Goal: Information Seeking & Learning: Learn about a topic

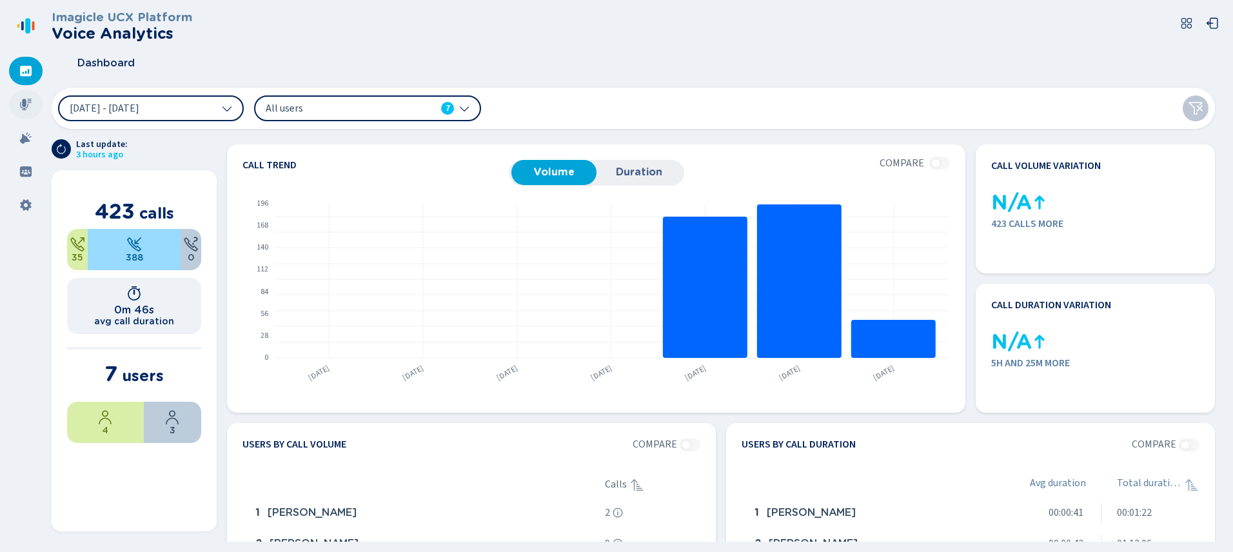
click at [28, 101] on icon at bounding box center [25, 104] width 13 height 13
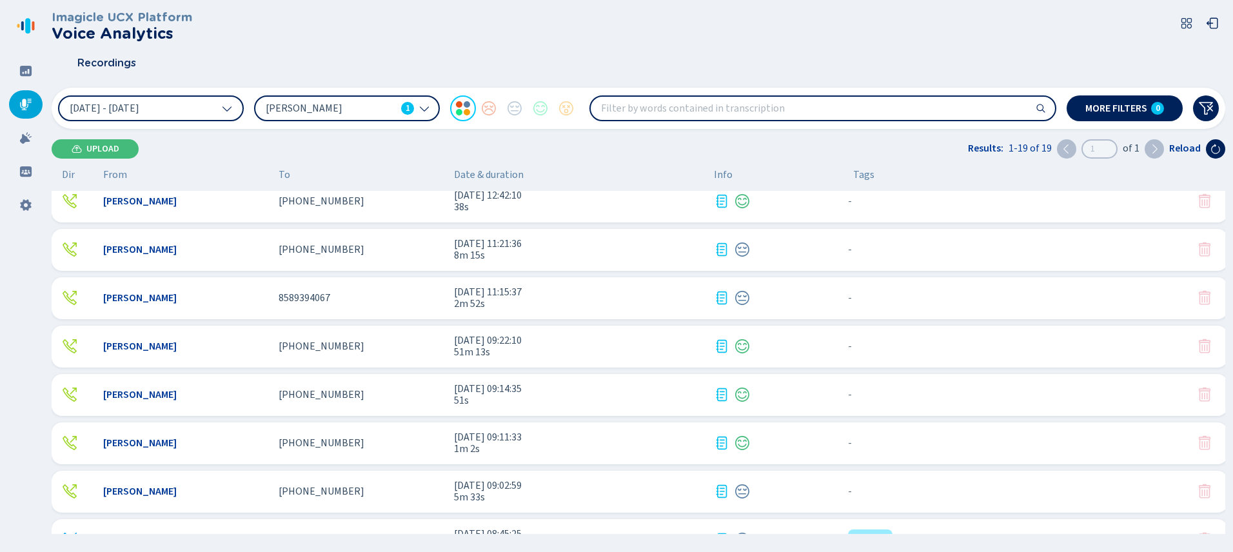
scroll to position [448, 0]
click at [234, 108] on button "[DATE] - [DATE]" at bounding box center [151, 108] width 186 height 26
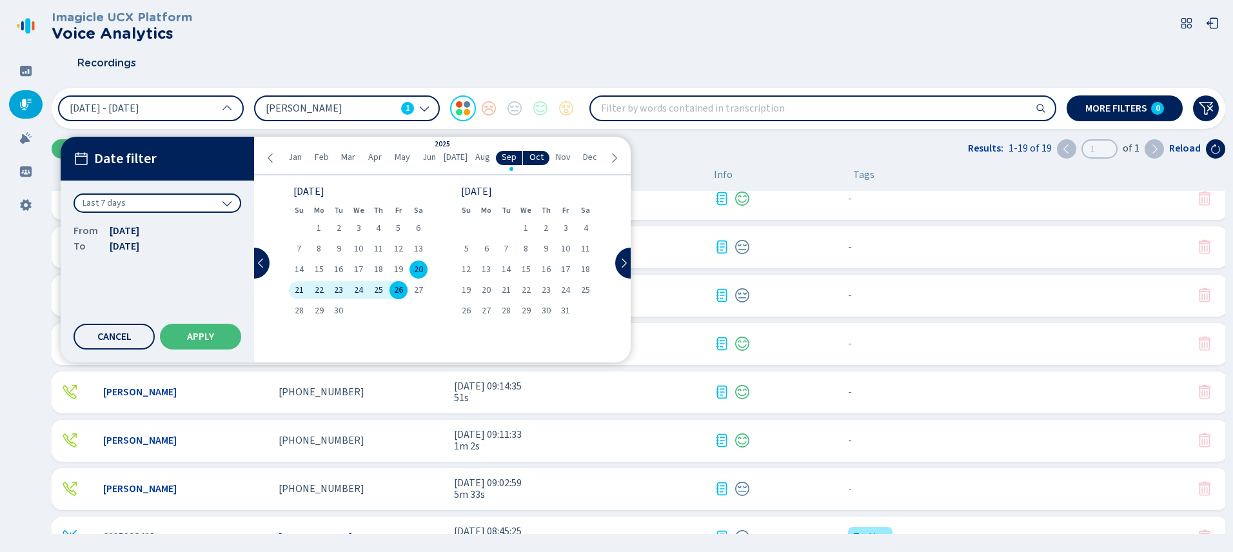
click at [399, 290] on span "26" at bounding box center [398, 290] width 9 height 9
click at [400, 293] on span "26" at bounding box center [398, 290] width 9 height 9
click at [187, 348] on button "Apply" at bounding box center [200, 337] width 81 height 26
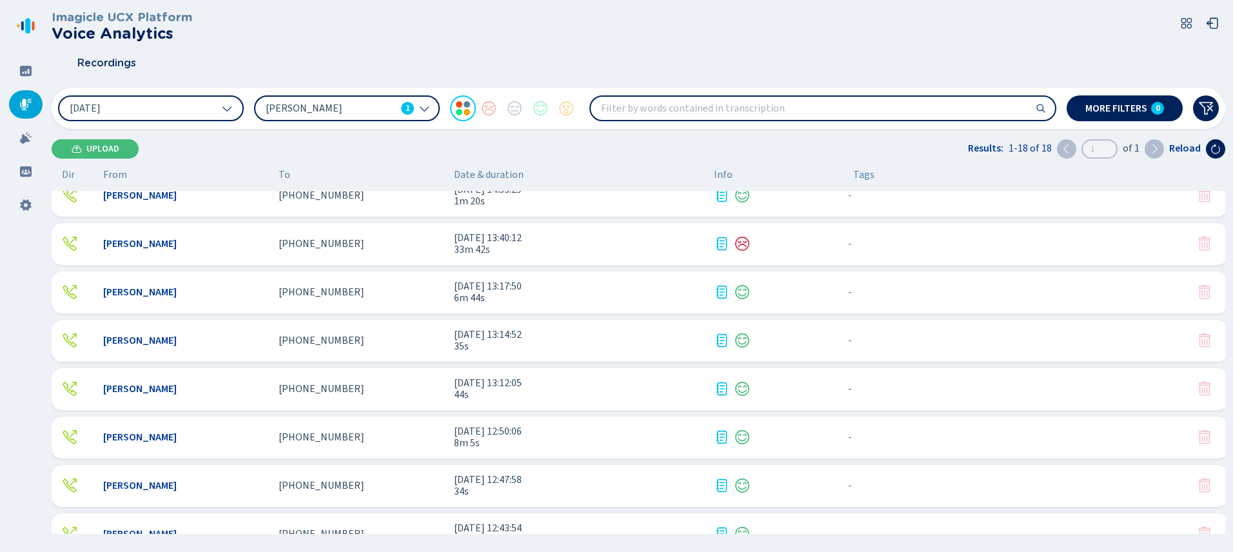
scroll to position [0, 0]
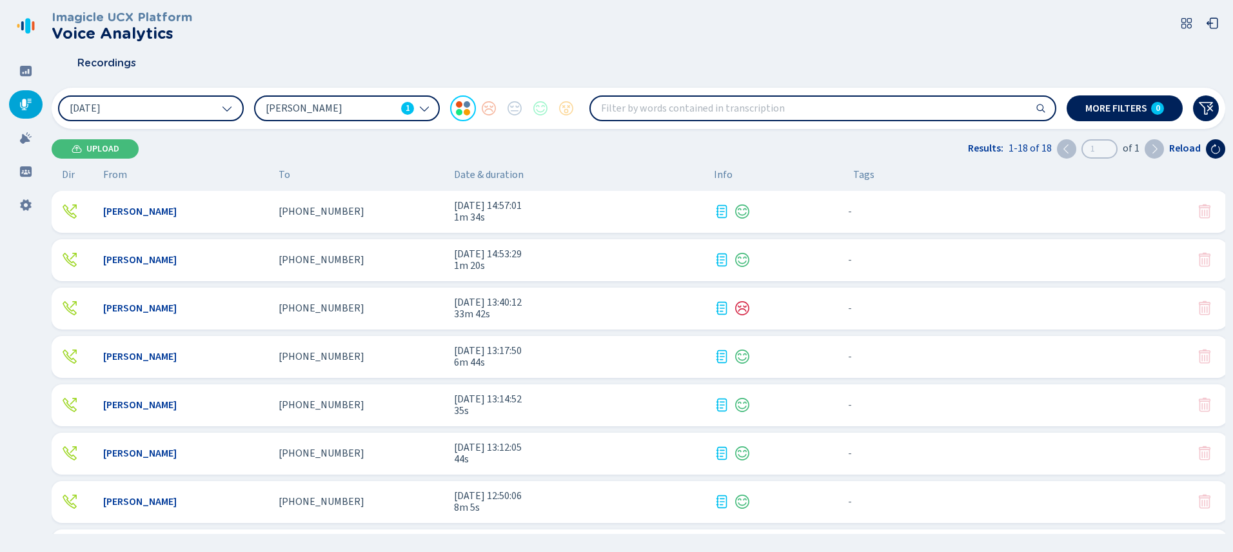
click at [393, 308] on div "[PHONE_NUMBER]" at bounding box center [361, 308] width 165 height 12
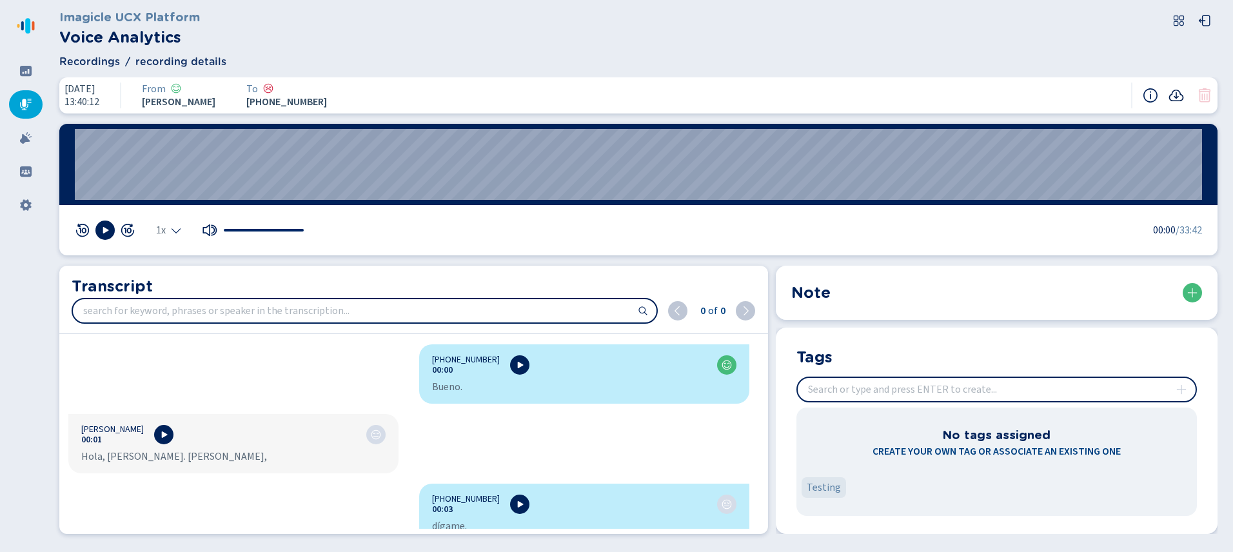
click at [1174, 94] on icon at bounding box center [1176, 95] width 15 height 15
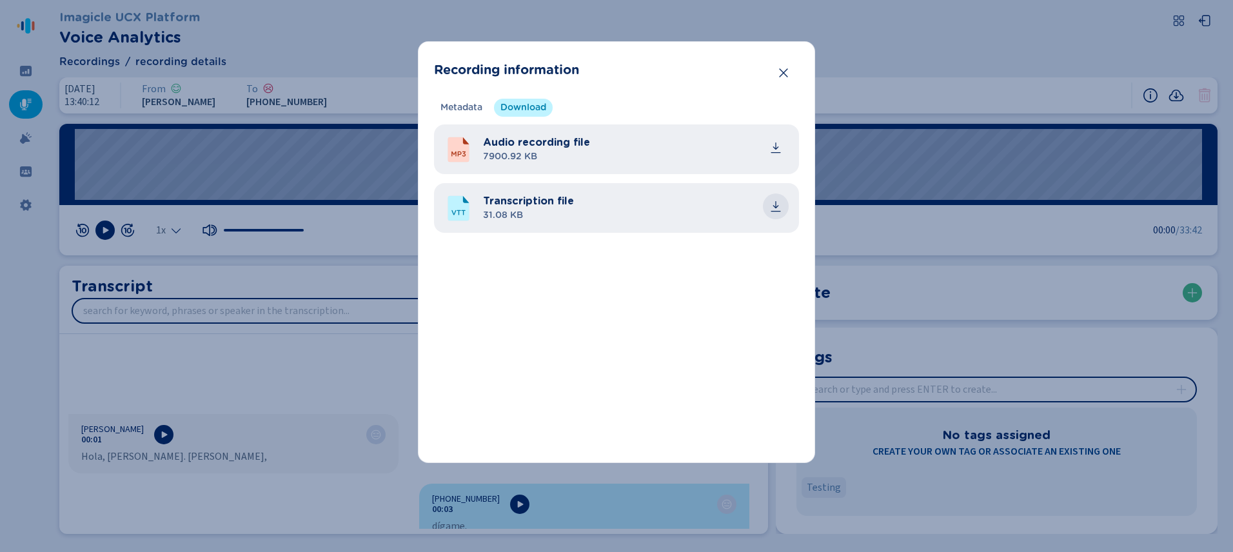
click at [775, 206] on icon "common.download" at bounding box center [776, 204] width 6 height 7
click at [785, 77] on icon "Close" at bounding box center [783, 72] width 13 height 13
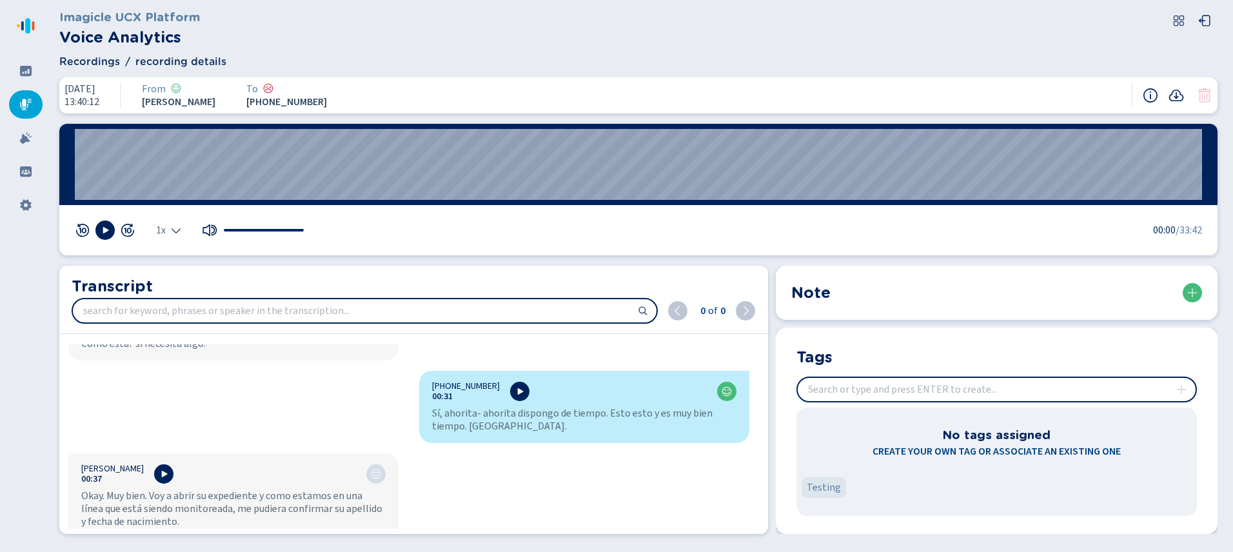
scroll to position [572, 0]
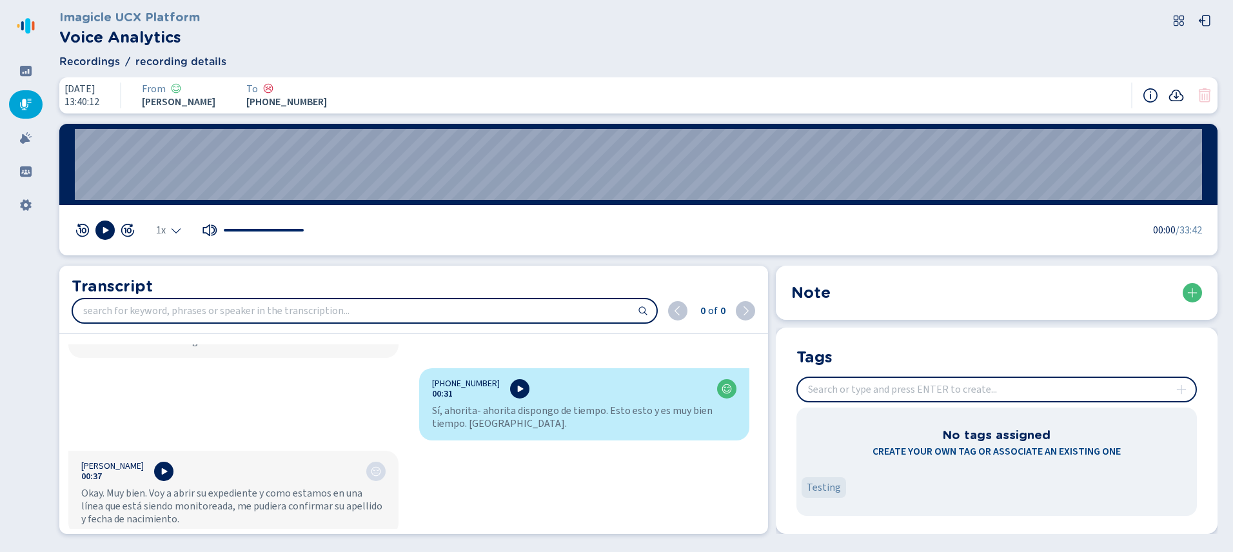
click at [1178, 96] on icon at bounding box center [1176, 96] width 15 height 12
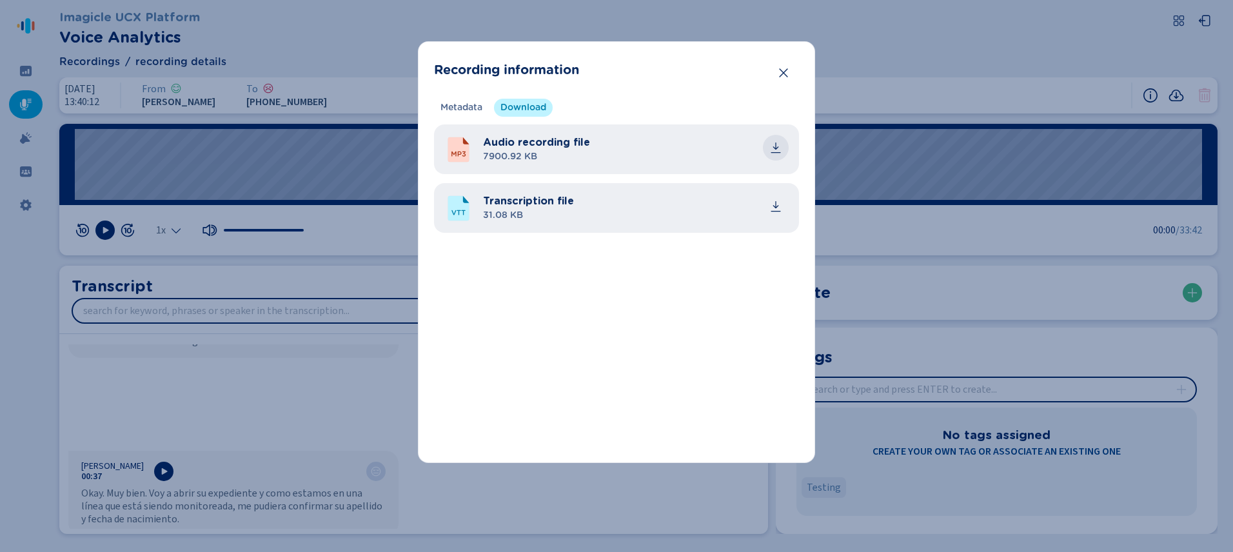
click at [774, 146] on icon "common.download" at bounding box center [775, 147] width 13 height 13
click at [783, 79] on icon "Close" at bounding box center [783, 72] width 13 height 13
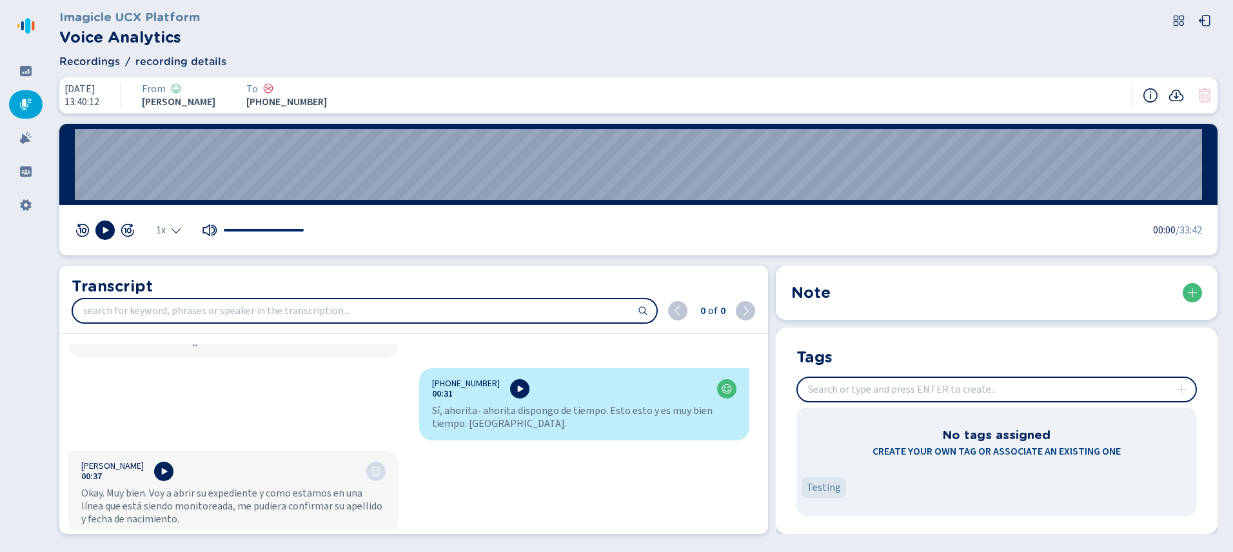
click at [34, 106] on div at bounding box center [26, 104] width 34 height 28
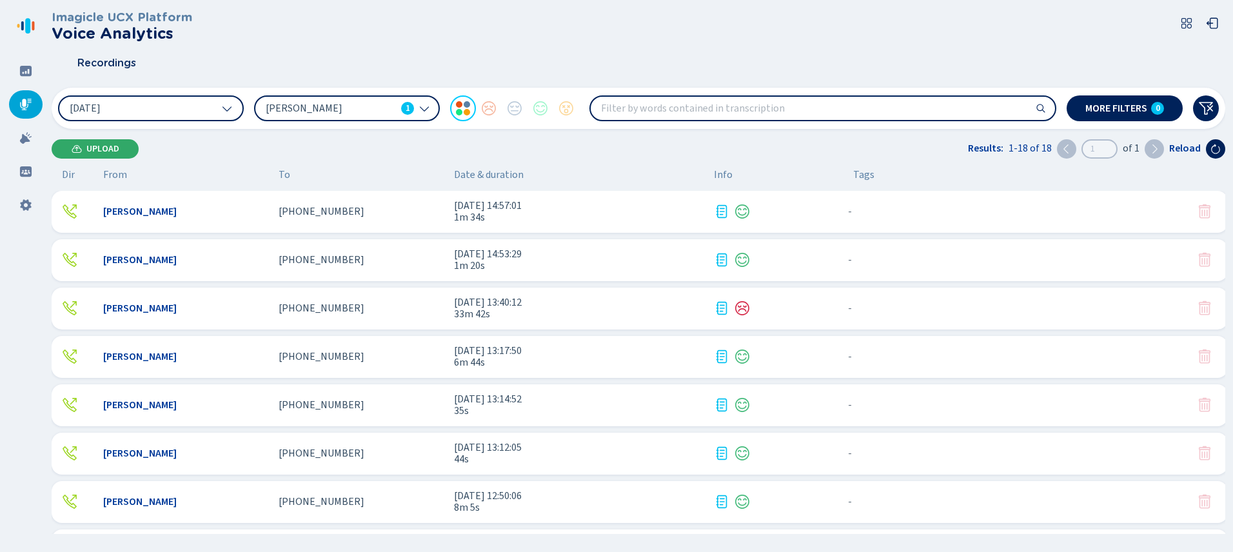
click at [94, 148] on span "Upload" at bounding box center [102, 149] width 33 height 10
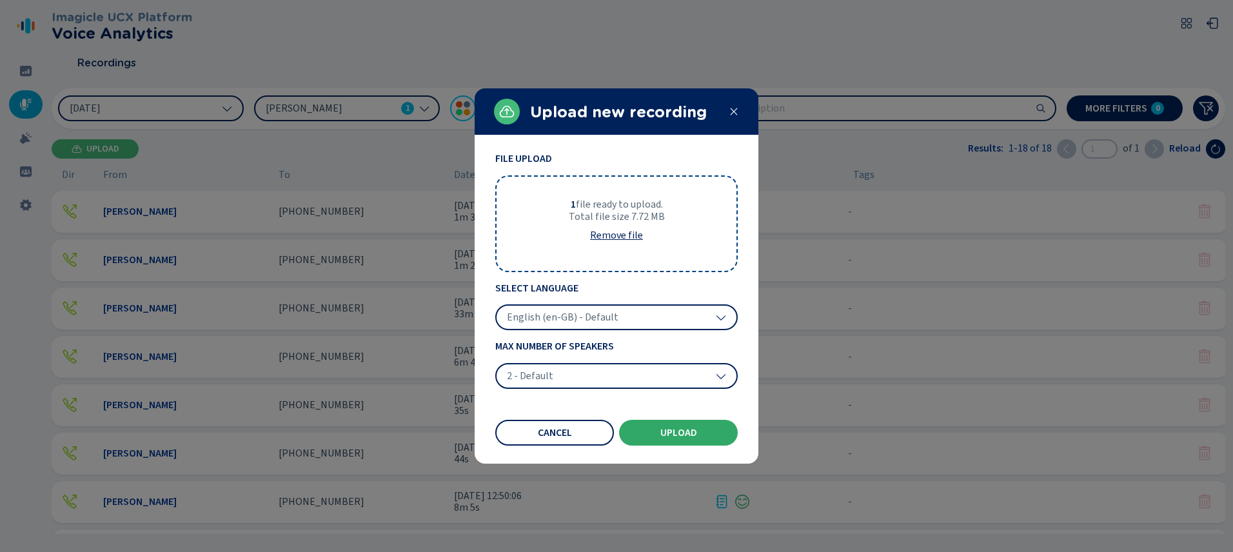
click at [681, 437] on button "Upload" at bounding box center [678, 433] width 119 height 26
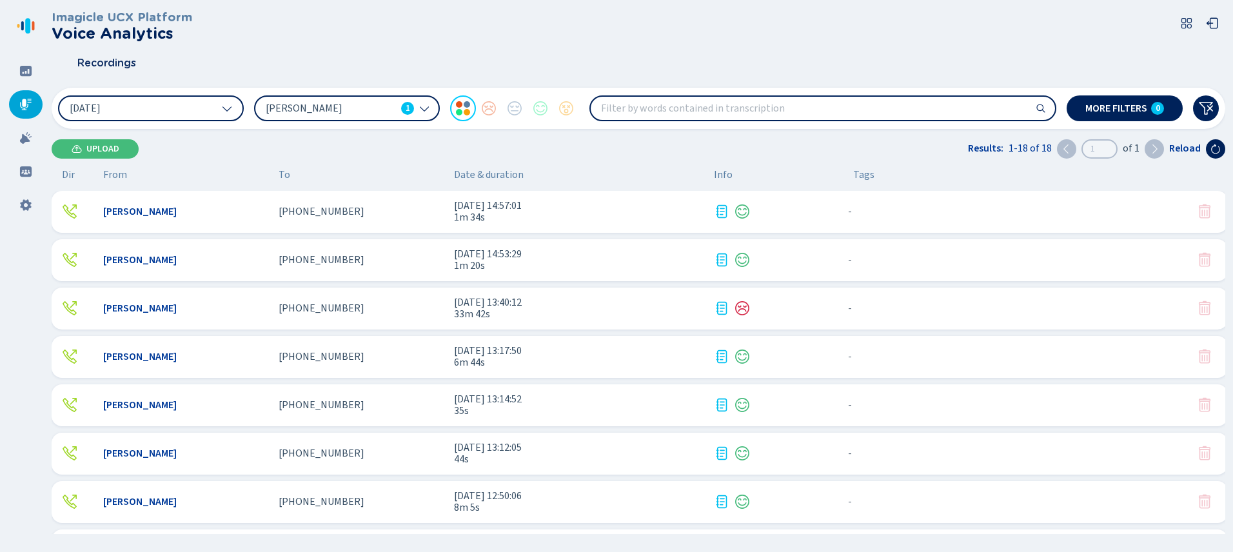
click at [26, 309] on nav at bounding box center [26, 276] width 52 height 552
click at [421, 303] on div "[PHONE_NUMBER]" at bounding box center [361, 308] width 165 height 12
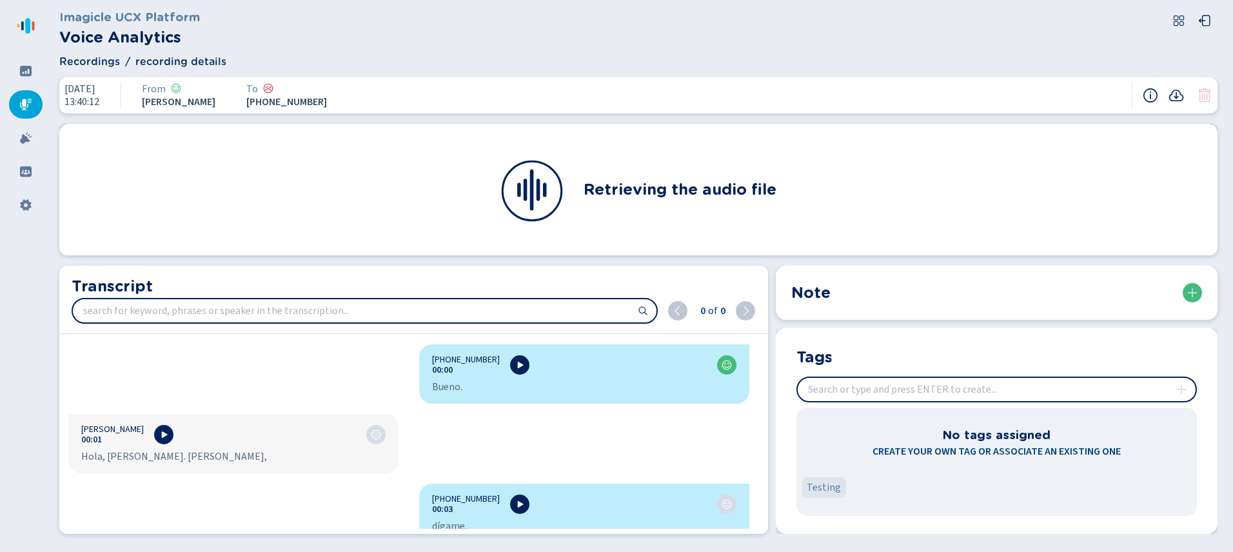
click at [21, 98] on icon at bounding box center [25, 104] width 13 height 13
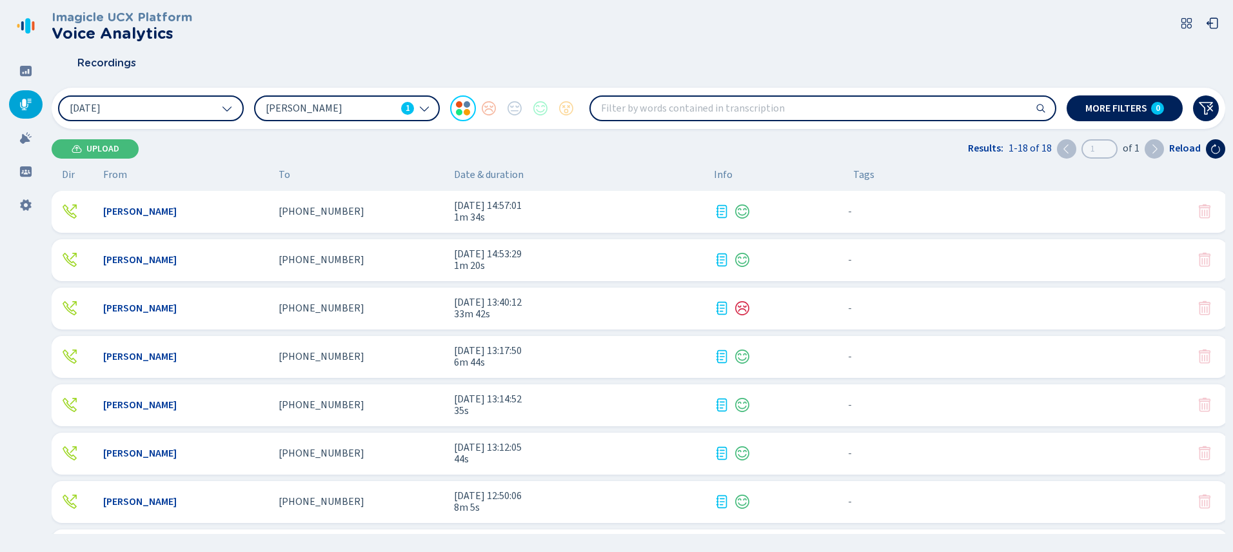
click at [262, 159] on div "Imagicle UCX Platform Voice Analytics Recordings [DATE] [PERSON_NAME] 1 More fi…" at bounding box center [639, 272] width 1174 height 544
click at [245, 304] on div "[PERSON_NAME]" at bounding box center [185, 308] width 165 height 12
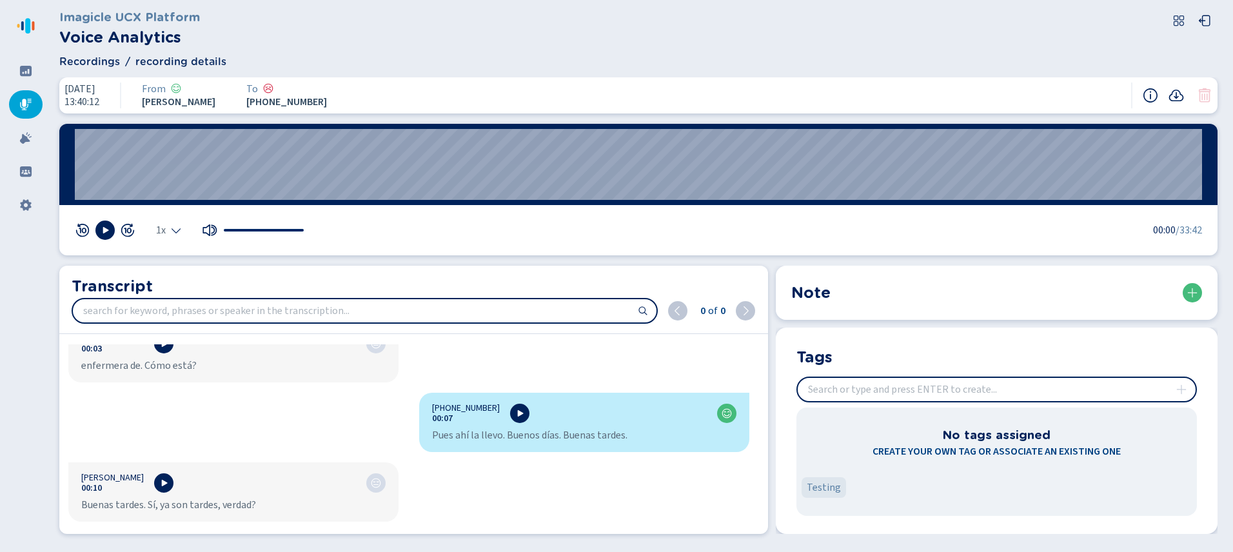
scroll to position [228, 0]
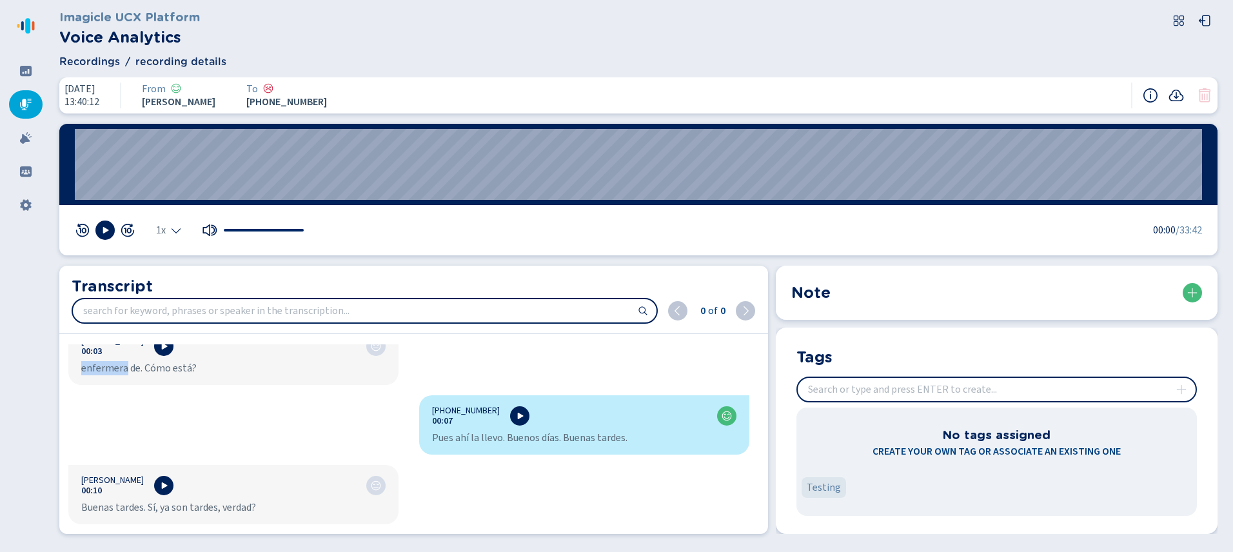
click at [70, 348] on div "[PERSON_NAME] 00:03 enfermera de. Cómo está?" at bounding box center [233, 355] width 330 height 59
click at [20, 103] on icon at bounding box center [26, 105] width 12 height 12
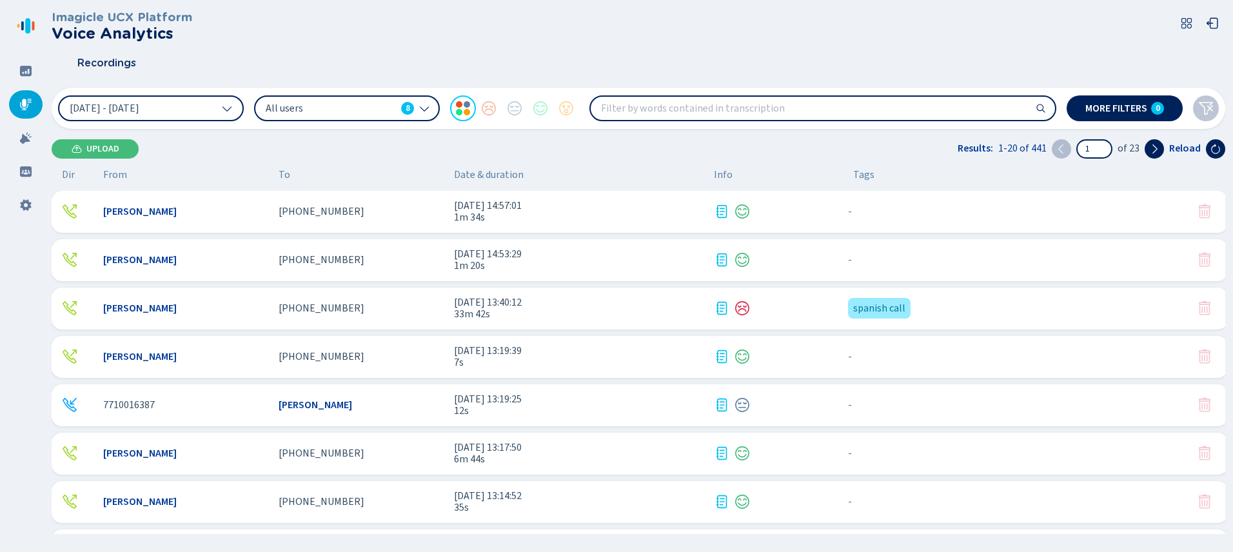
click at [237, 304] on div "[PERSON_NAME]" at bounding box center [185, 308] width 165 height 12
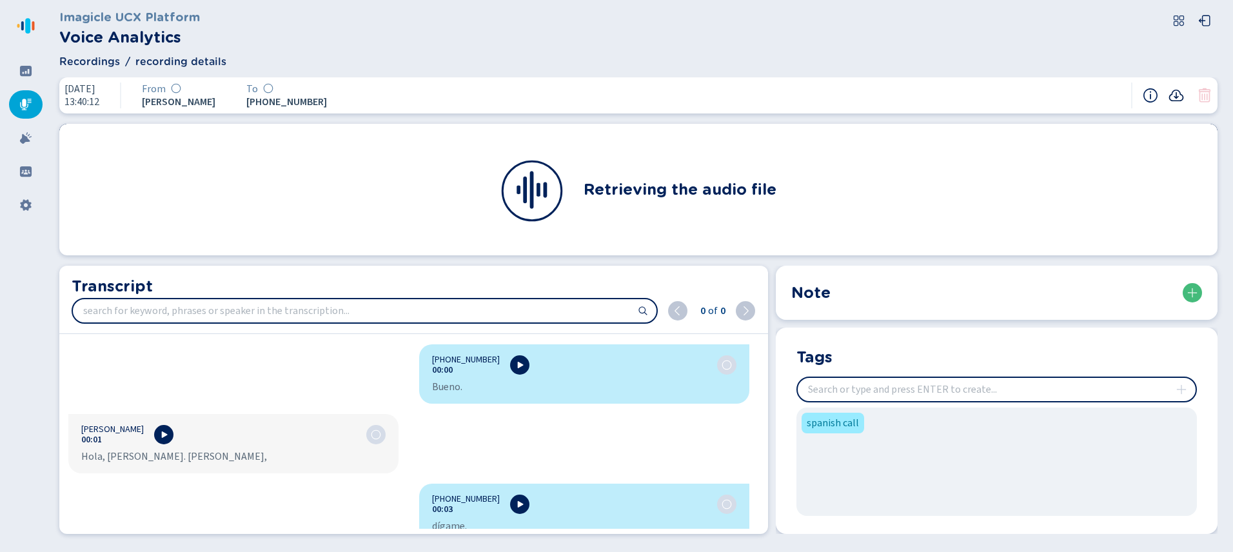
click at [1176, 99] on icon at bounding box center [1176, 95] width 15 height 15
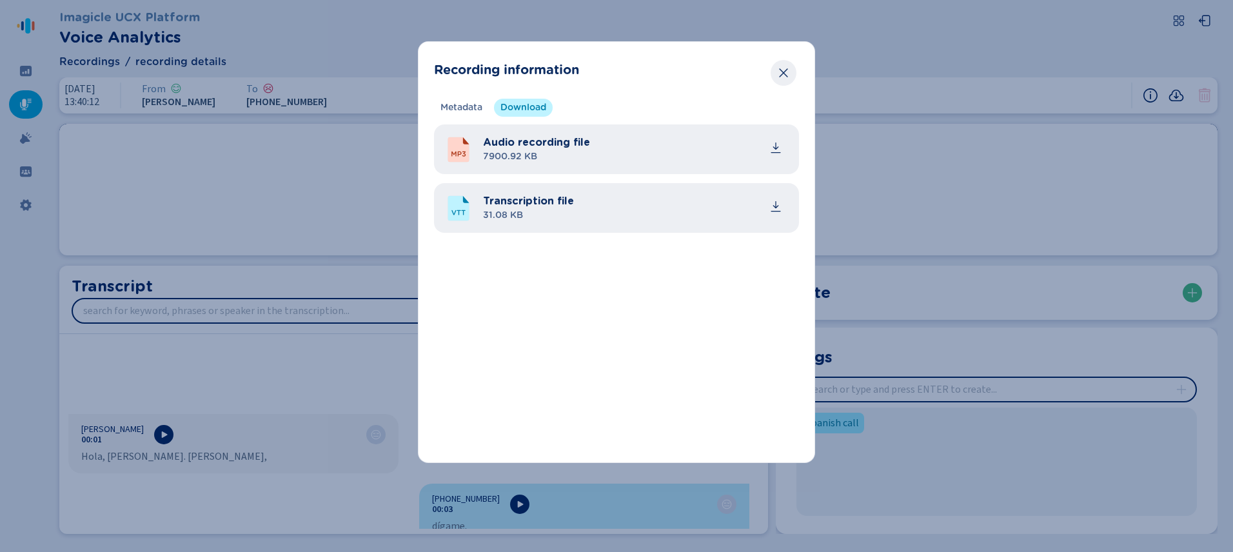
click at [787, 72] on icon "Close" at bounding box center [783, 72] width 13 height 13
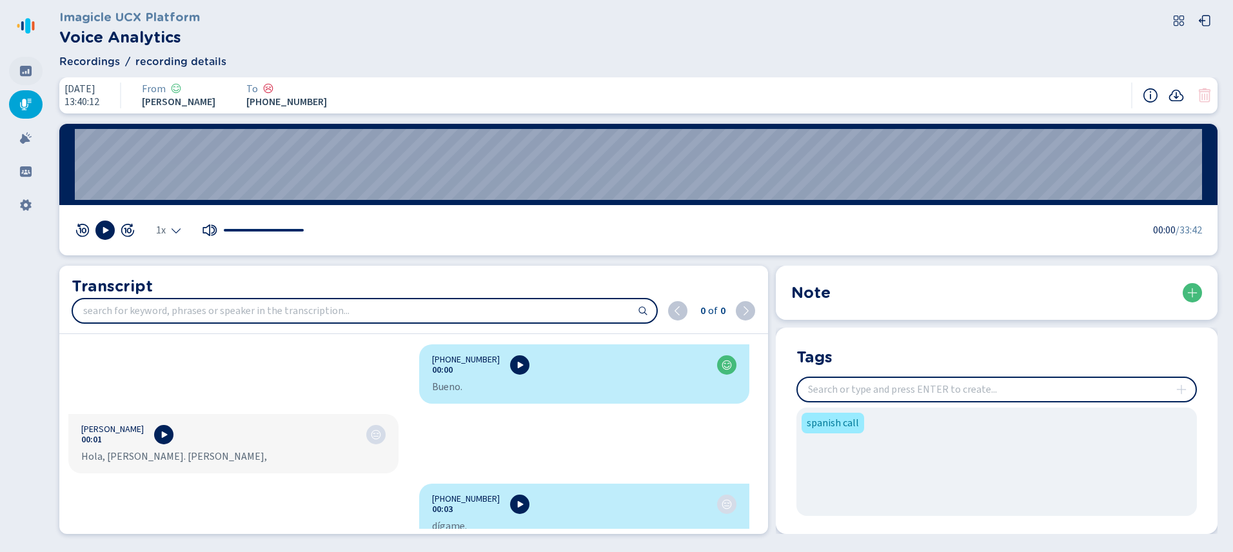
click at [21, 68] on icon at bounding box center [26, 71] width 12 height 10
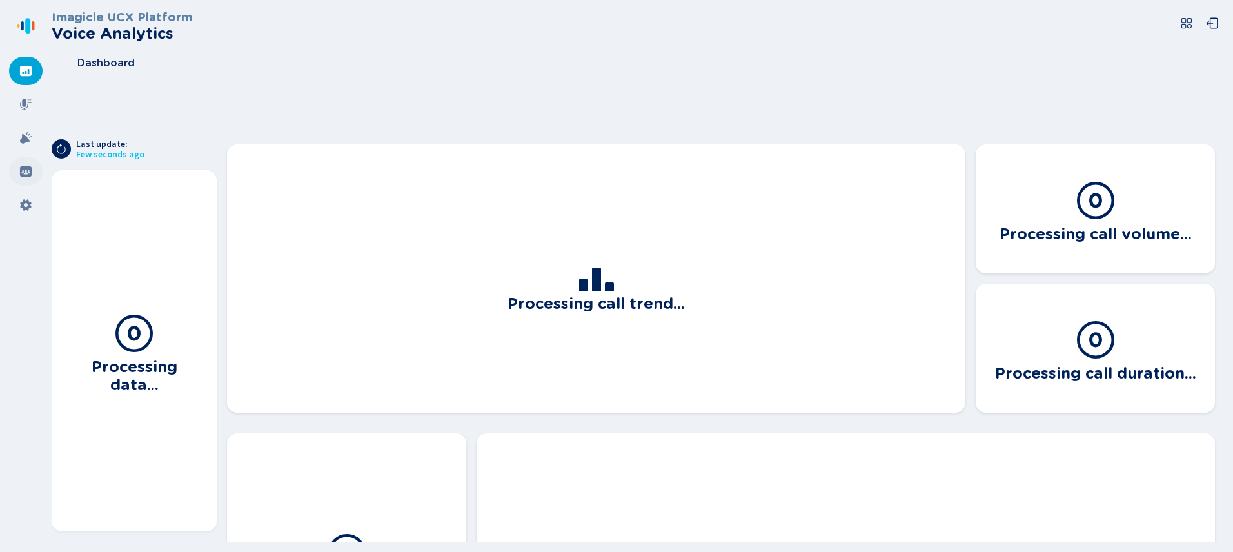
click at [30, 173] on icon at bounding box center [26, 171] width 12 height 10
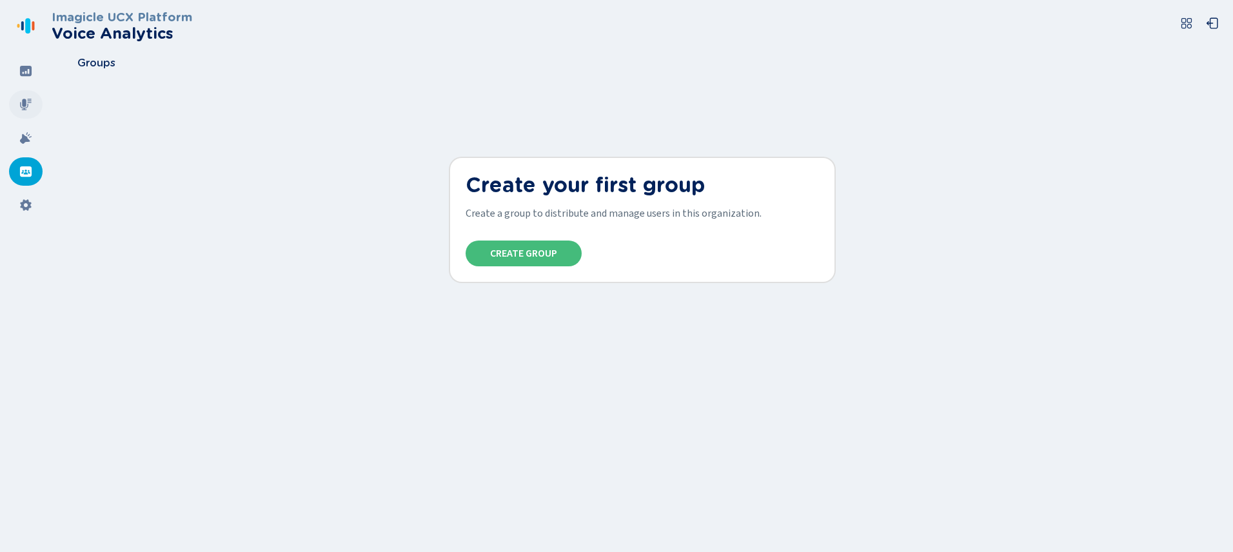
click at [26, 99] on icon at bounding box center [25, 104] width 13 height 13
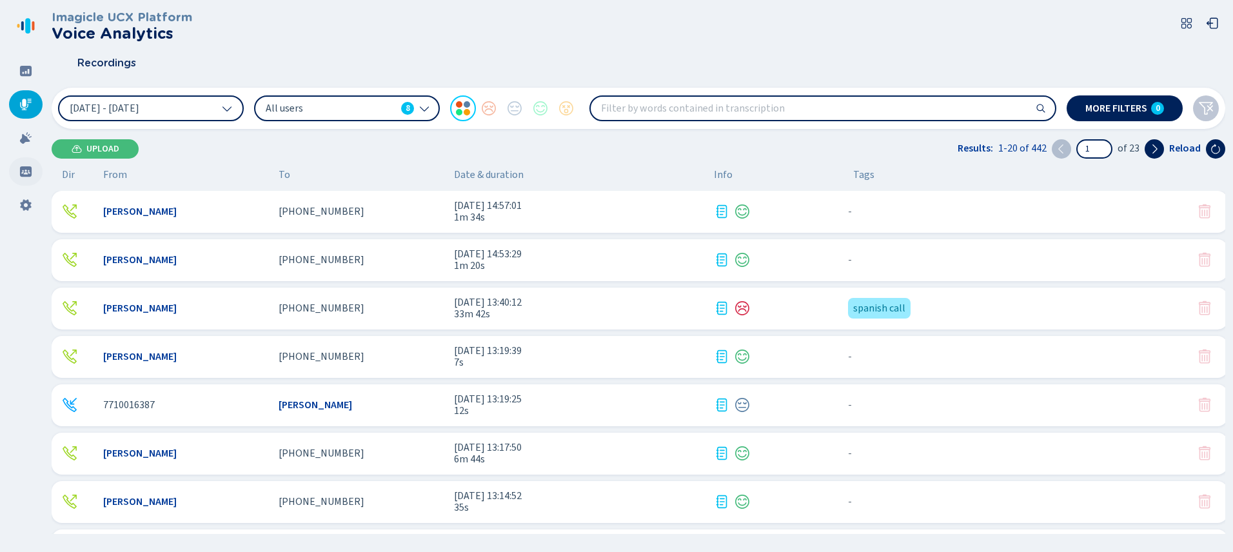
click at [26, 168] on icon at bounding box center [26, 171] width 12 height 10
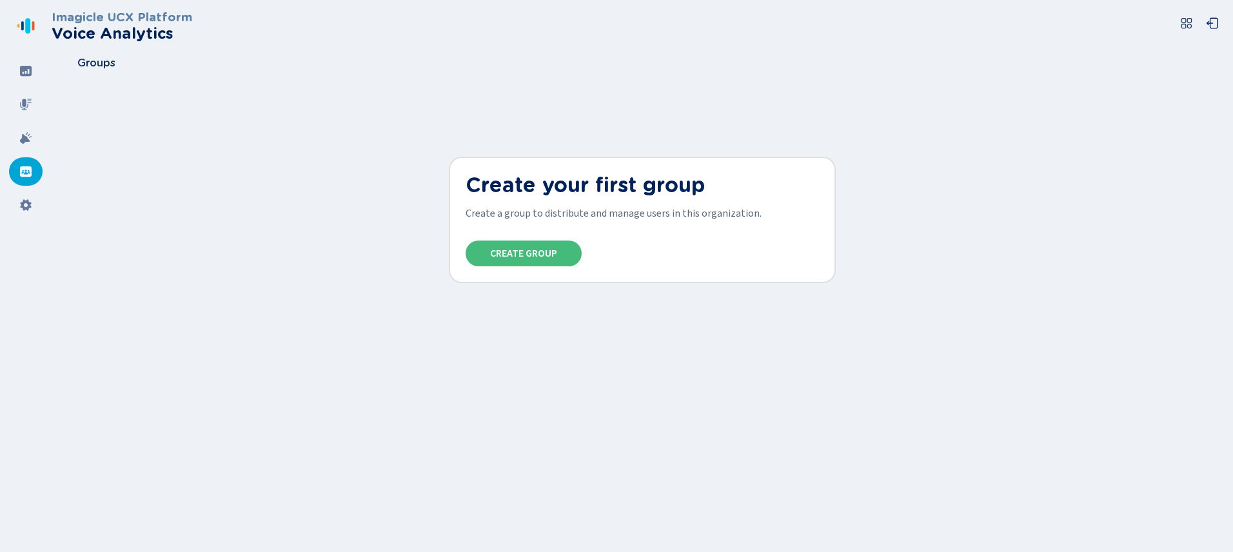
click at [25, 173] on icon at bounding box center [25, 171] width 13 height 13
click at [26, 71] on icon at bounding box center [25, 70] width 13 height 13
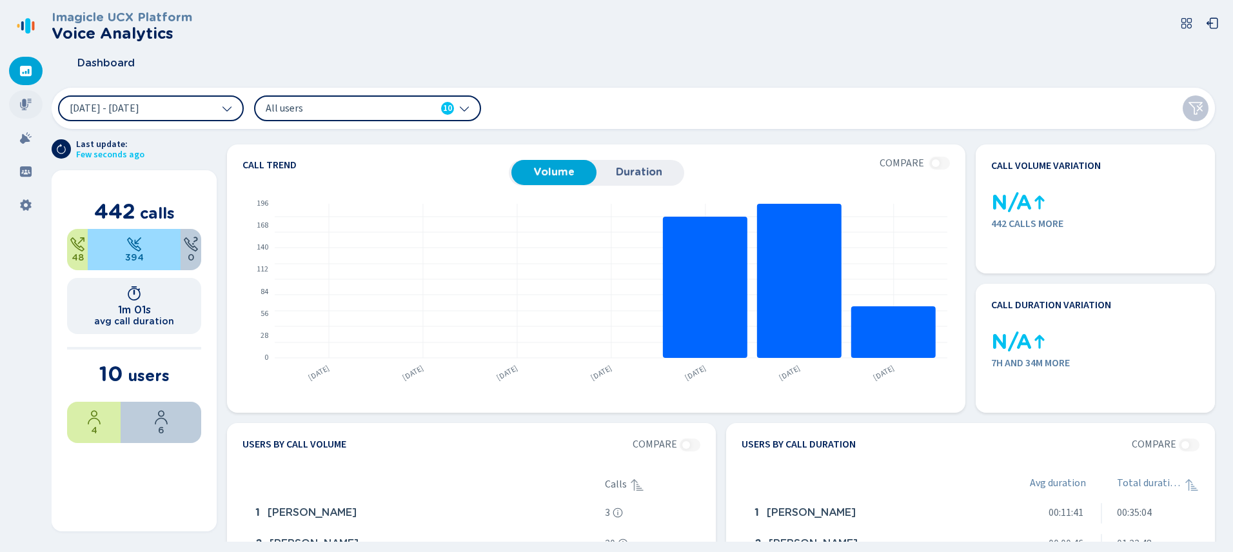
click at [20, 99] on icon at bounding box center [25, 104] width 13 height 13
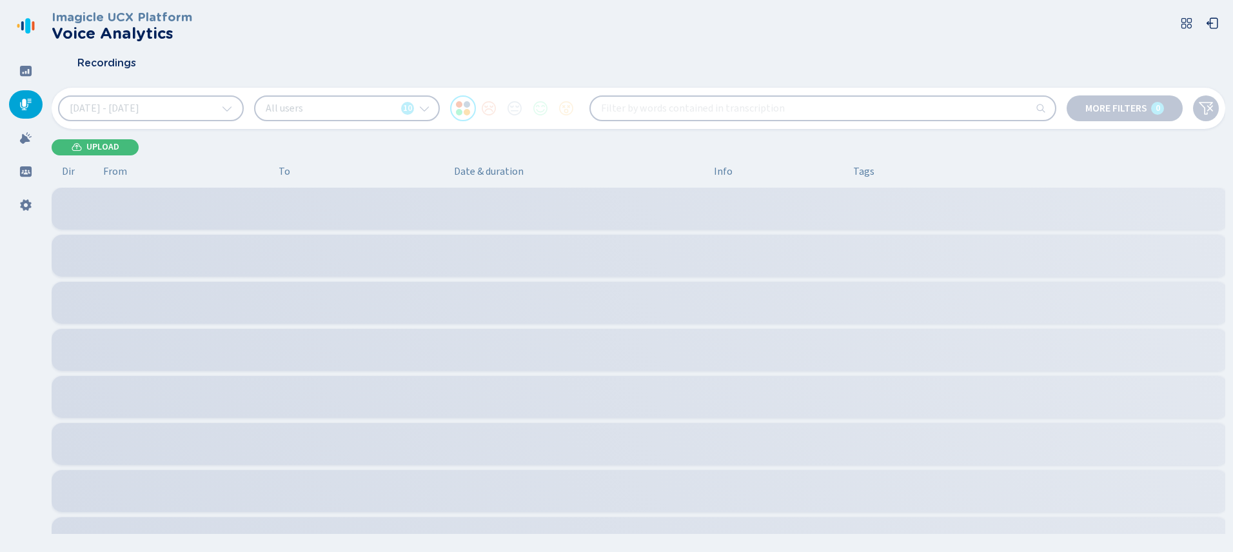
click at [346, 162] on div "Imagicle UCX Platform Voice Analytics Recordings 20 Sep 2025 - 26 Sep 2025 All …" at bounding box center [639, 272] width 1174 height 544
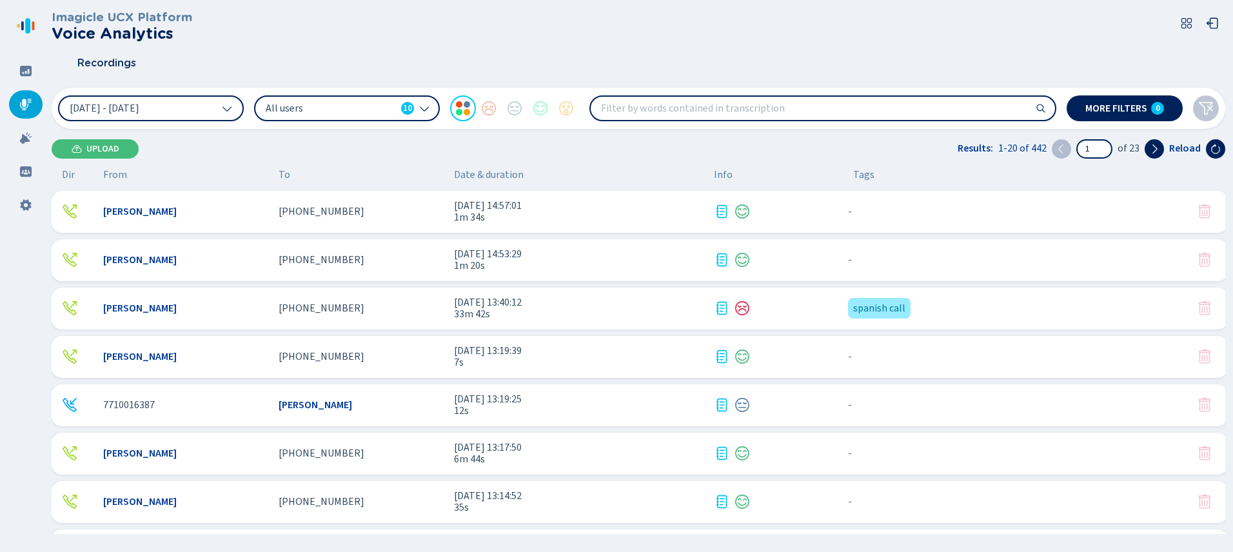
click at [346, 162] on div "Imagicle UCX Platform Voice Analytics Recordings 20 Sep 2025 - 26 Sep 2025 All …" at bounding box center [639, 272] width 1174 height 544
